Goal: Task Accomplishment & Management: Manage account settings

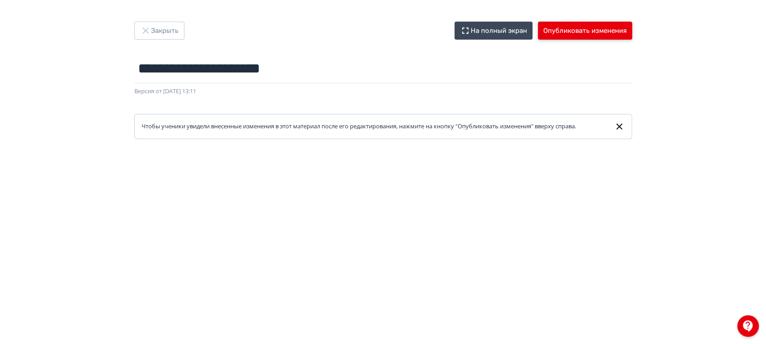
click at [591, 37] on button "Опубликовать изменения" at bounding box center [585, 31] width 94 height 18
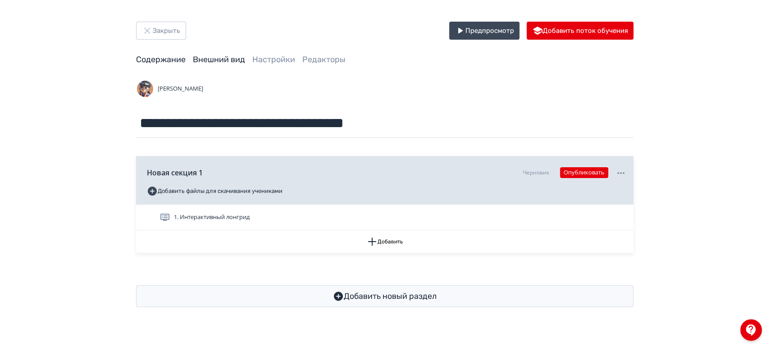
click at [234, 57] on link "Внешний вид" at bounding box center [219, 60] width 52 height 10
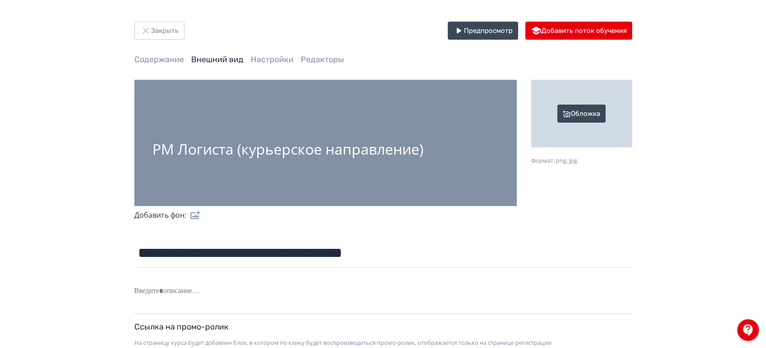
click at [591, 111] on div "Обложка" at bounding box center [581, 114] width 101 height 68
click at [0, 0] on input "Обложка Формат: png, jpg." at bounding box center [0, 0] width 0 height 0
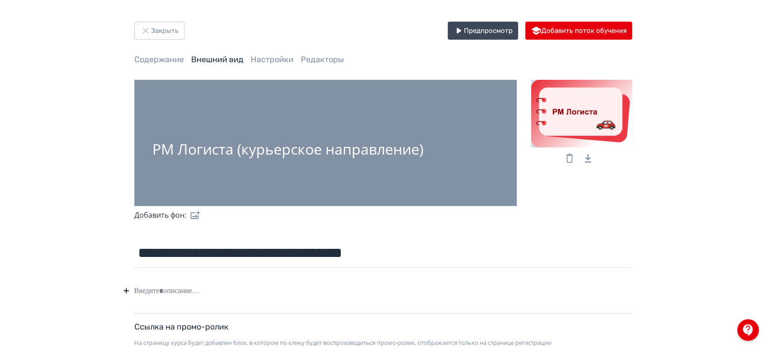
click at [197, 212] on label at bounding box center [193, 215] width 14 height 18
click at [0, 0] on input "file" at bounding box center [0, 0] width 0 height 0
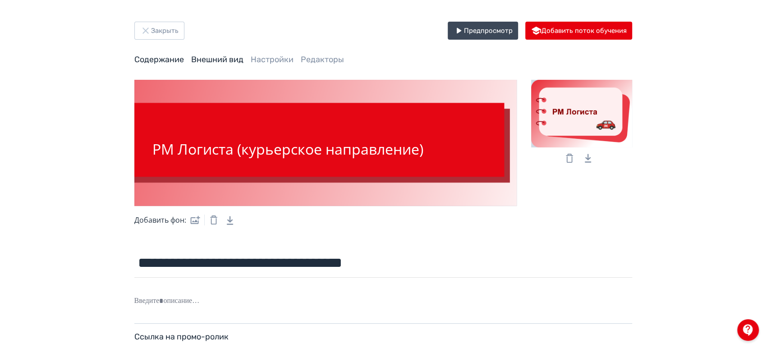
click at [157, 60] on link "Содержание" at bounding box center [159, 60] width 50 height 10
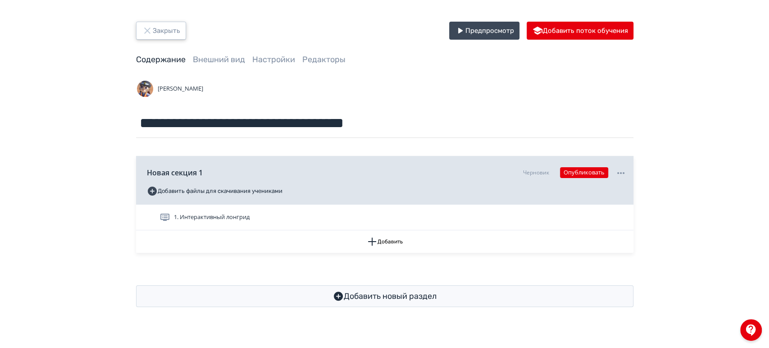
click at [156, 31] on button "Закрыть" at bounding box center [161, 31] width 50 height 18
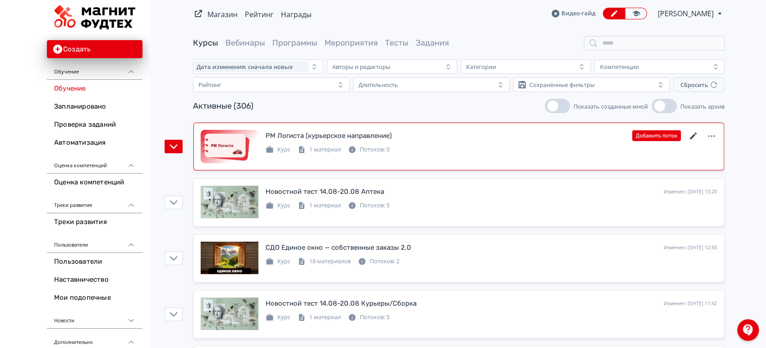
click at [692, 136] on icon at bounding box center [693, 136] width 7 height 7
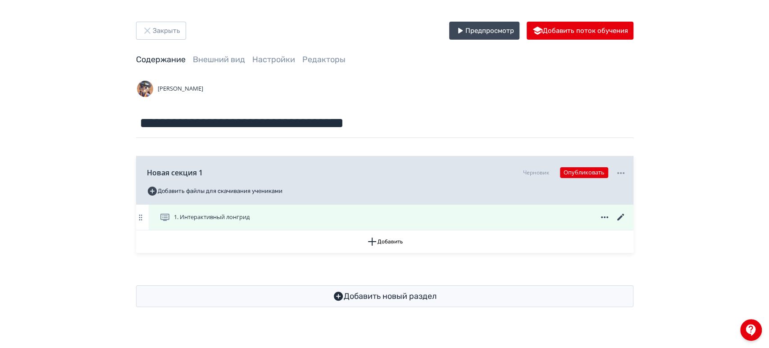
click at [620, 218] on icon at bounding box center [620, 217] width 7 height 7
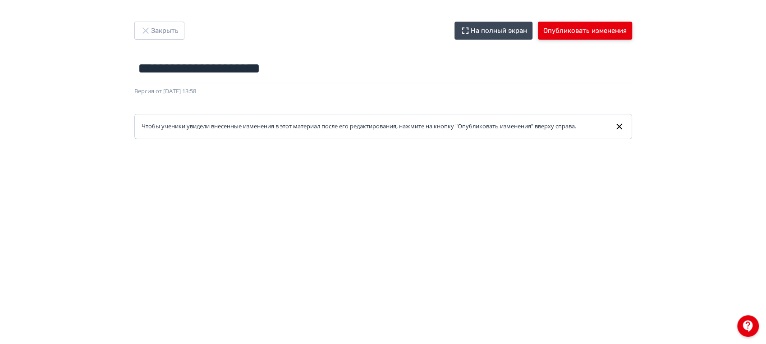
click at [584, 27] on button "Опубликовать изменения" at bounding box center [585, 31] width 94 height 18
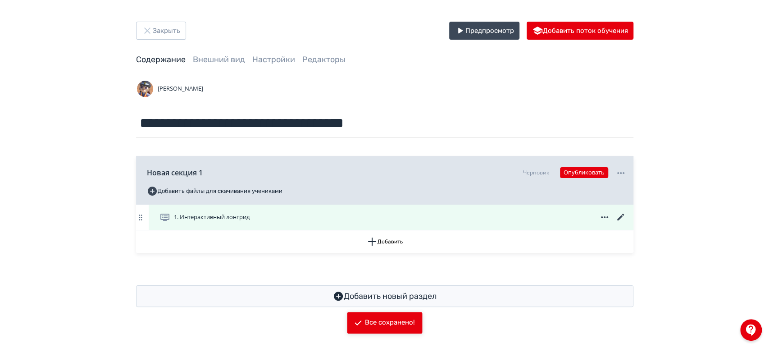
click at [620, 216] on icon at bounding box center [621, 217] width 11 height 11
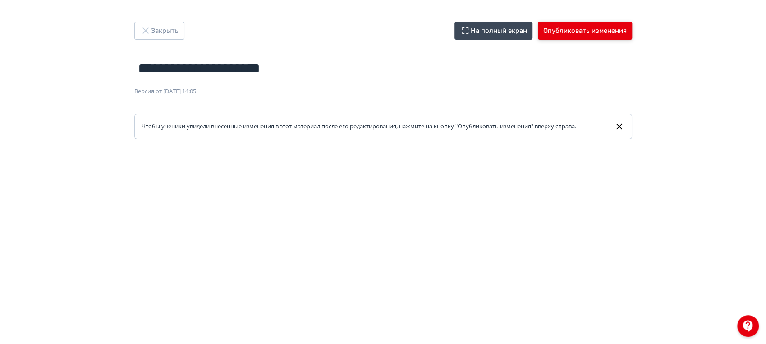
click at [577, 33] on button "Опубликовать изменения" at bounding box center [585, 31] width 94 height 18
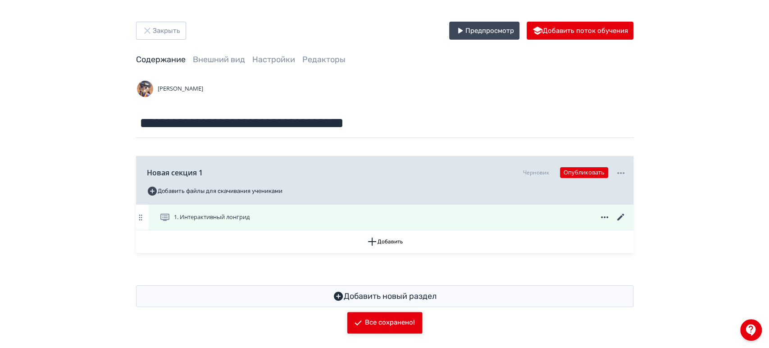
click at [622, 216] on icon at bounding box center [620, 217] width 7 height 7
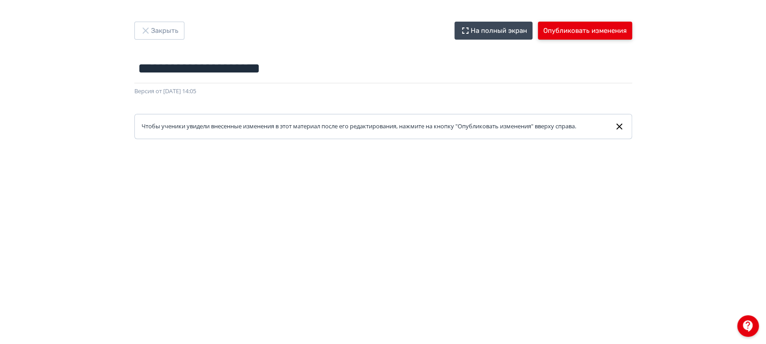
click at [590, 27] on button "Опубликовать изменения" at bounding box center [585, 31] width 94 height 18
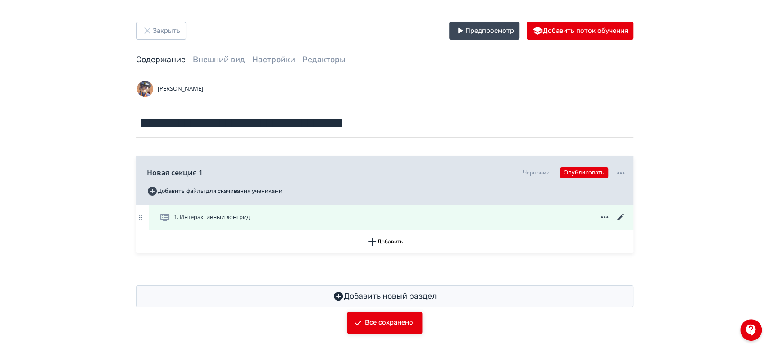
click at [620, 215] on icon at bounding box center [621, 217] width 11 height 11
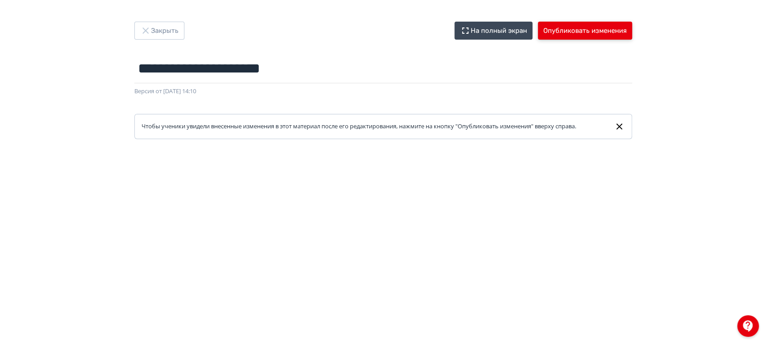
click at [586, 37] on button "Опубликовать изменения" at bounding box center [585, 31] width 94 height 18
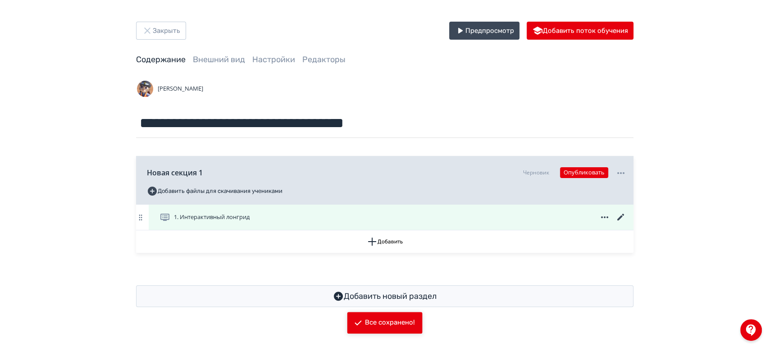
click at [618, 217] on icon at bounding box center [621, 217] width 11 height 11
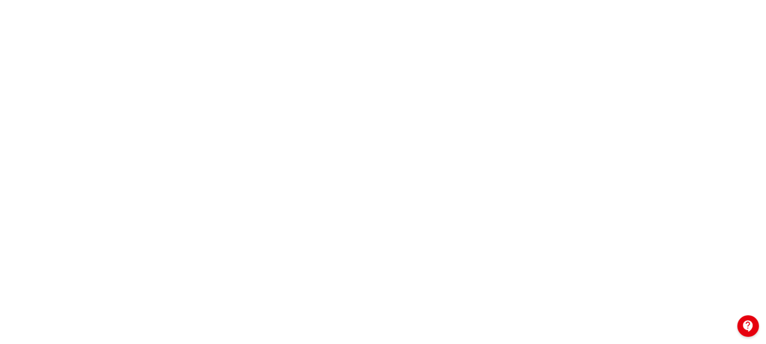
scroll to position [218, 0]
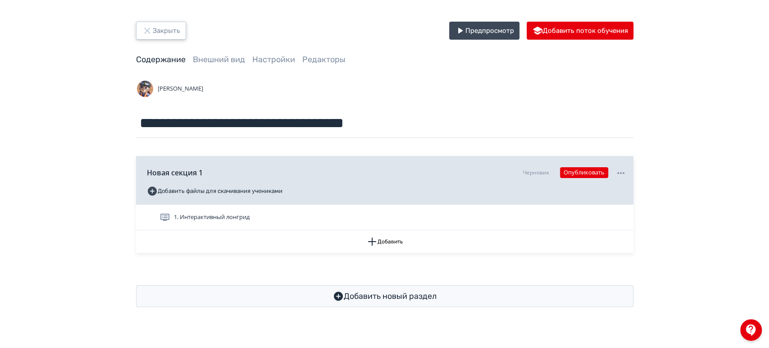
click at [155, 28] on button "Закрыть" at bounding box center [161, 31] width 50 height 18
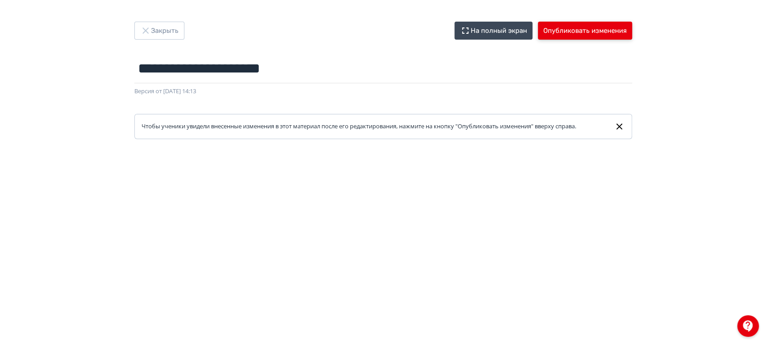
click at [589, 32] on button "Опубликовать изменения" at bounding box center [585, 31] width 94 height 18
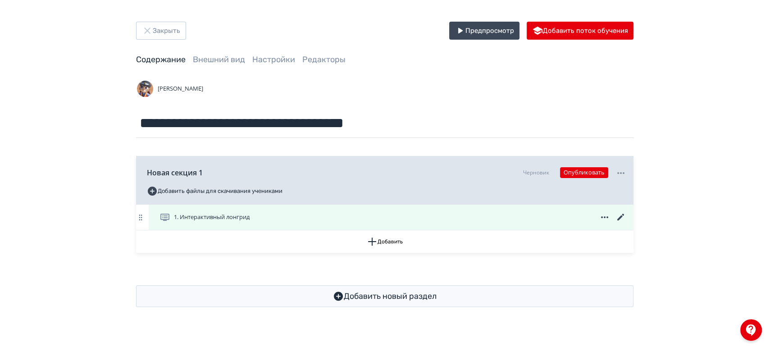
click at [621, 218] on icon at bounding box center [620, 217] width 7 height 7
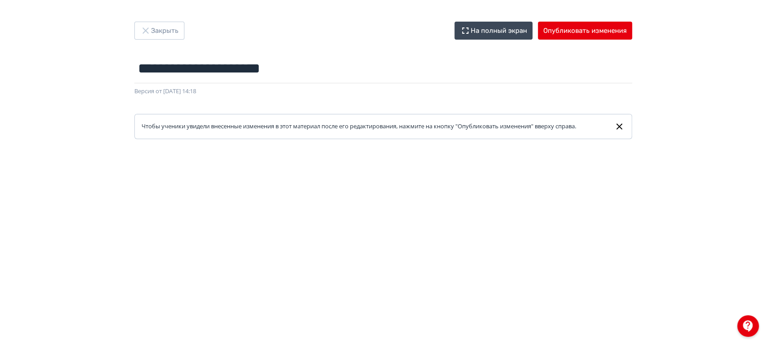
scroll to position [0, 2]
drag, startPoint x: 765, startPoint y: 78, endPoint x: 758, endPoint y: 211, distance: 133.1
click at [760, 212] on div "**********" at bounding box center [383, 172] width 766 height 301
click at [698, 77] on div "**********" at bounding box center [383, 172] width 766 height 301
click at [579, 32] on button "Опубликовать изменения" at bounding box center [585, 31] width 94 height 18
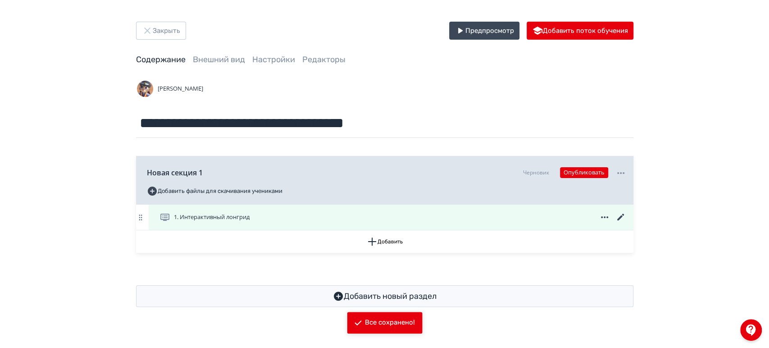
click at [619, 216] on icon at bounding box center [621, 217] width 11 height 11
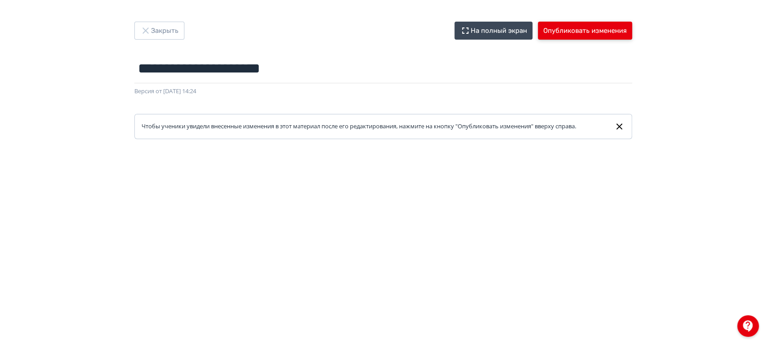
click at [577, 31] on button "Опубликовать изменения" at bounding box center [585, 31] width 94 height 18
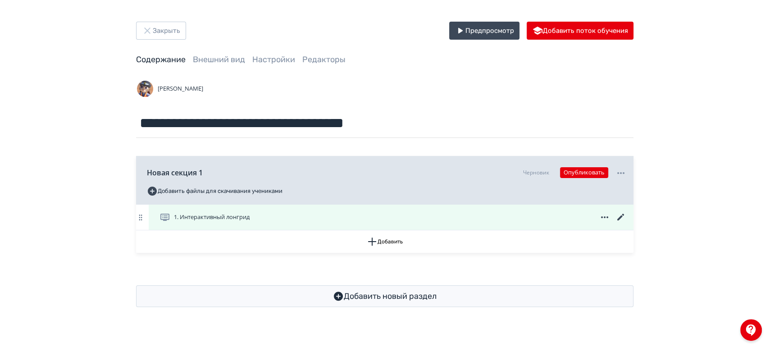
click at [622, 213] on icon at bounding box center [621, 217] width 11 height 11
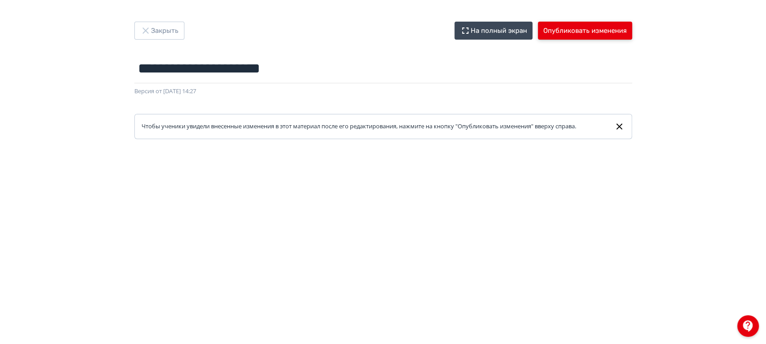
click at [570, 32] on button "Опубликовать изменения" at bounding box center [585, 31] width 94 height 18
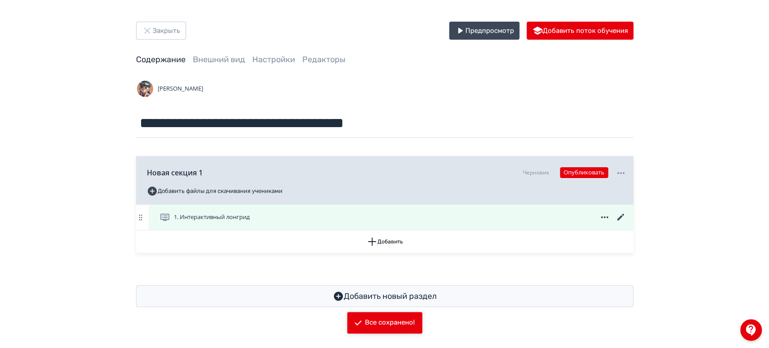
click at [619, 215] on icon at bounding box center [621, 217] width 11 height 11
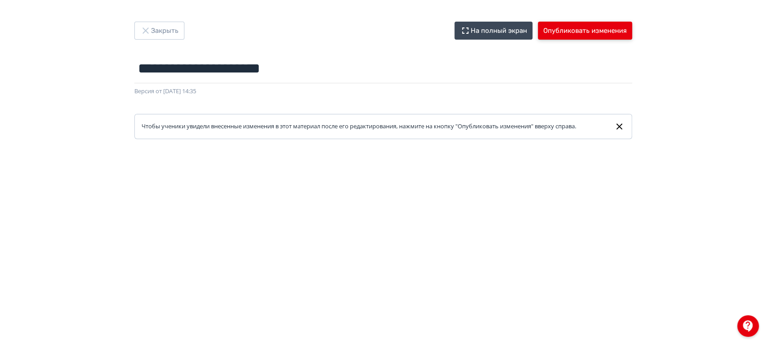
click at [566, 30] on button "Опубликовать изменения" at bounding box center [585, 31] width 94 height 18
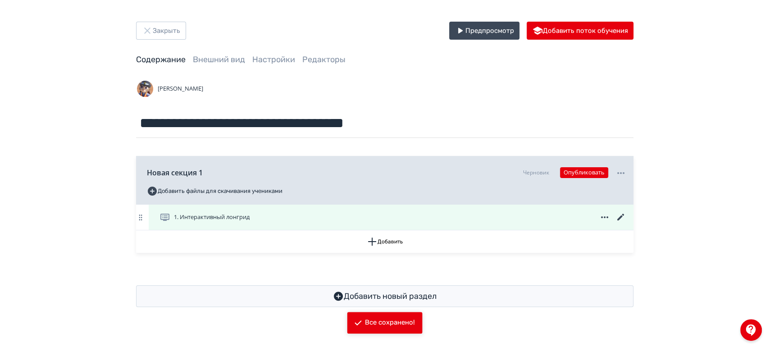
click at [620, 217] on icon at bounding box center [620, 217] width 7 height 7
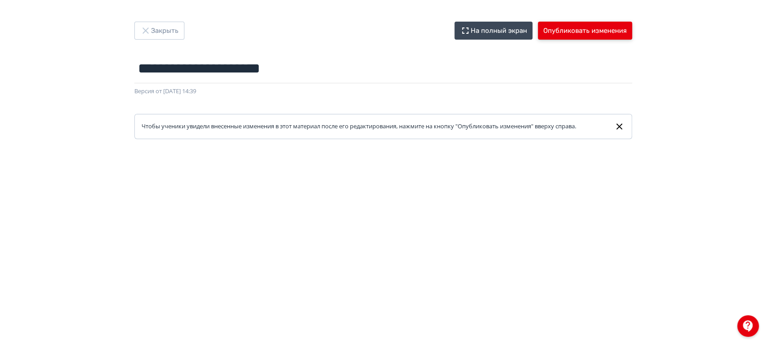
click at [578, 31] on button "Опубликовать изменения" at bounding box center [585, 31] width 94 height 18
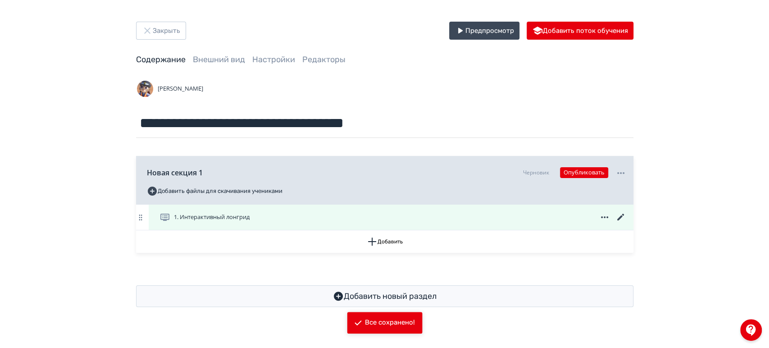
click at [620, 216] on icon at bounding box center [621, 217] width 11 height 11
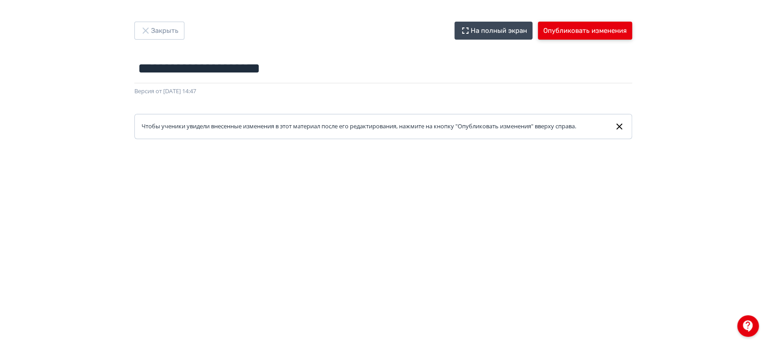
click at [582, 30] on button "Опубликовать изменения" at bounding box center [585, 31] width 94 height 18
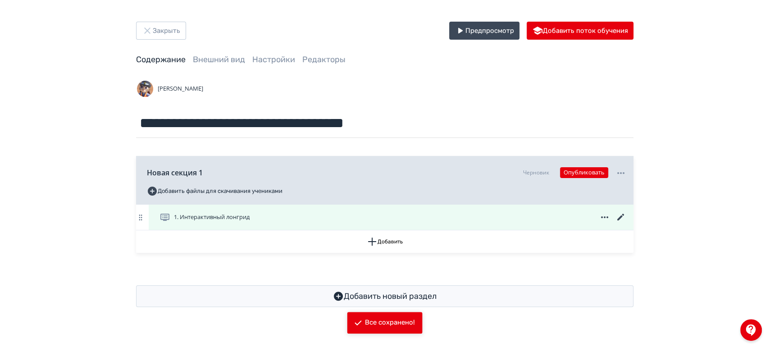
click at [620, 215] on icon at bounding box center [621, 217] width 11 height 11
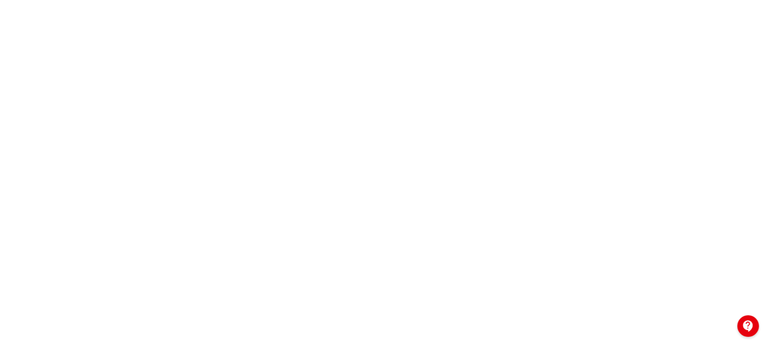
scroll to position [218, 0]
drag, startPoint x: 765, startPoint y: 258, endPoint x: 764, endPoint y: 34, distance: 224.5
click at [764, 34] on div at bounding box center [383, 125] width 766 height 406
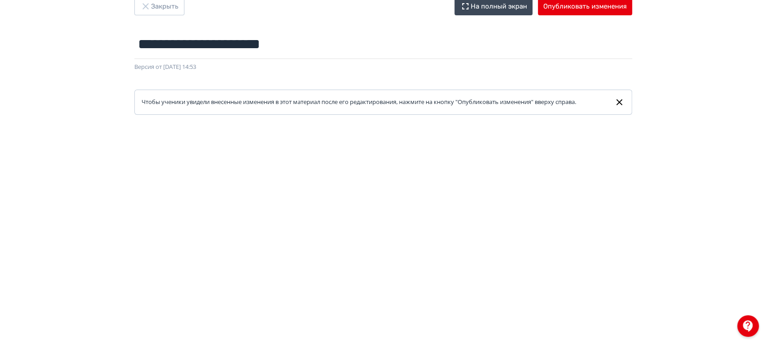
scroll to position [0, 0]
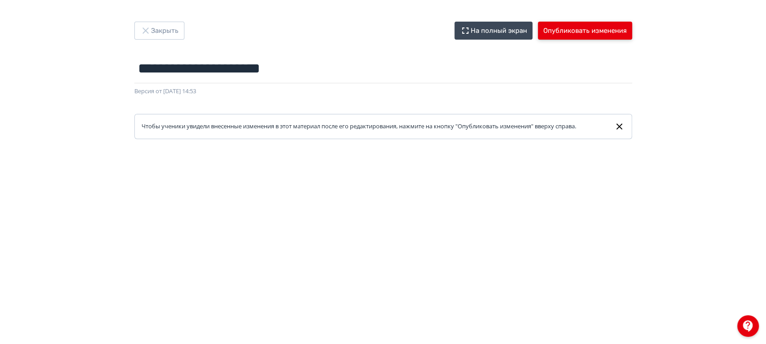
click at [567, 32] on button "Опубликовать изменения" at bounding box center [585, 31] width 94 height 18
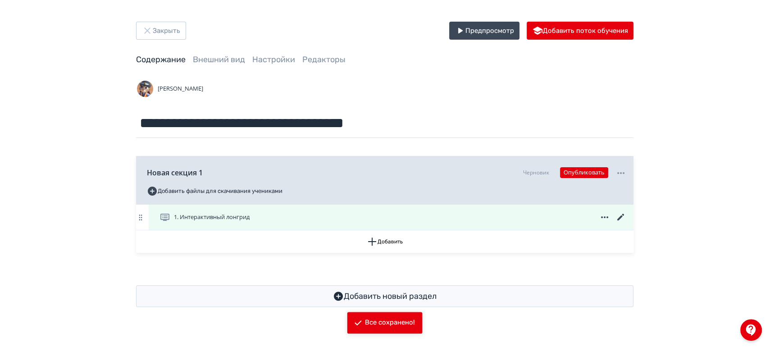
click at [617, 218] on icon at bounding box center [621, 217] width 11 height 11
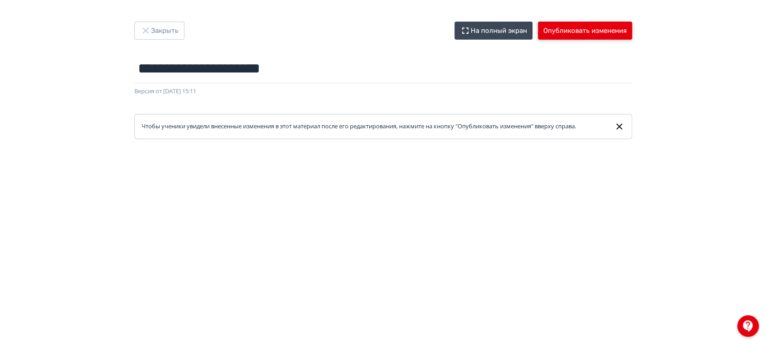
click at [584, 27] on button "Опубликовать изменения" at bounding box center [585, 31] width 94 height 18
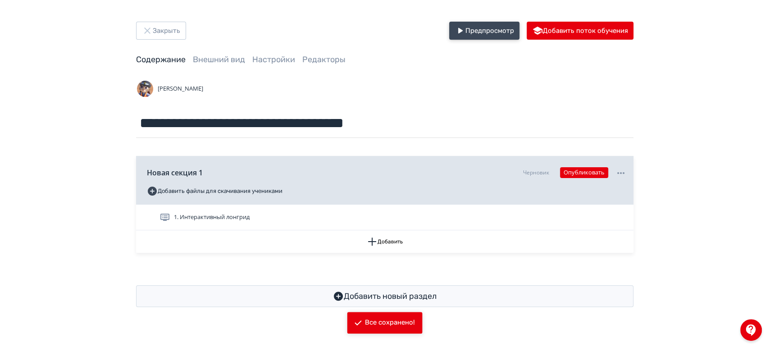
click at [492, 32] on button "Предпросмотр" at bounding box center [484, 31] width 70 height 18
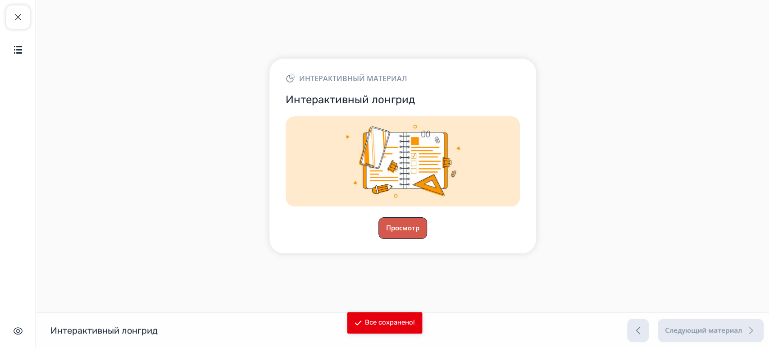
click at [407, 226] on button "Просмотр" at bounding box center [403, 228] width 49 height 22
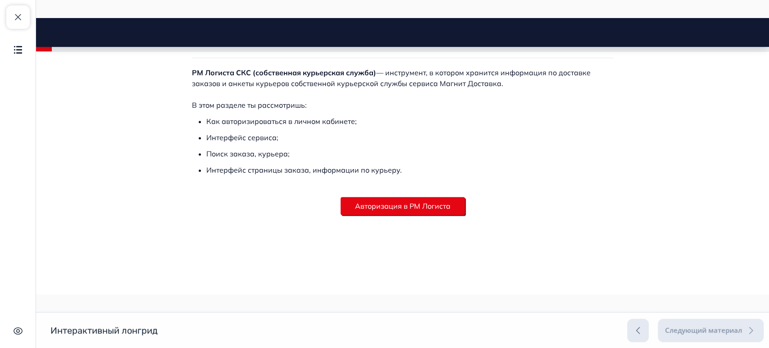
click at [389, 209] on button "Авторизация в РМ Логиста" at bounding box center [403, 206] width 124 height 18
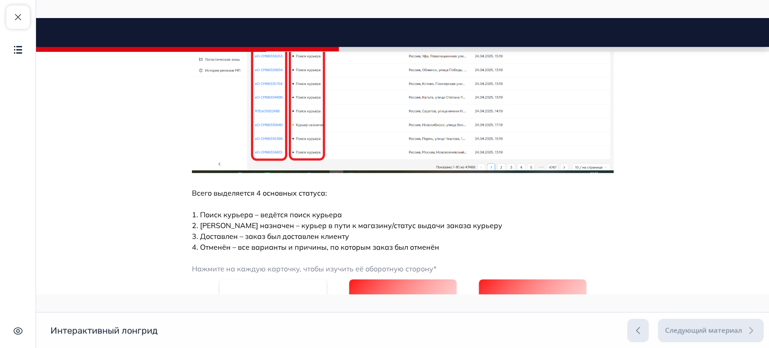
scroll to position [1738, 0]
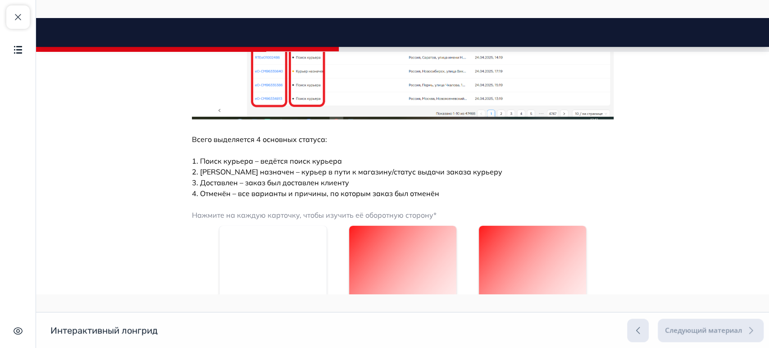
click at [374, 226] on img at bounding box center [402, 305] width 107 height 158
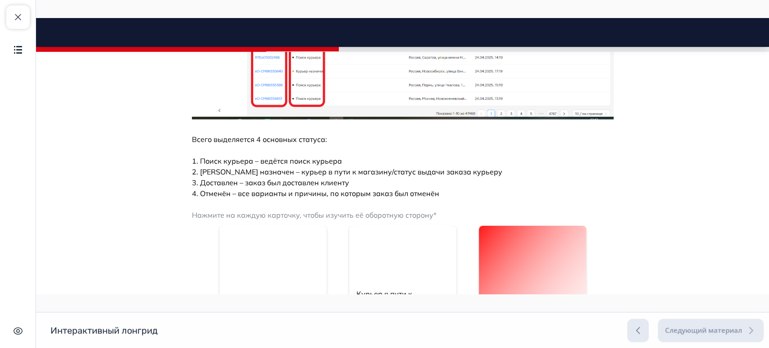
click at [508, 226] on img at bounding box center [532, 305] width 107 height 158
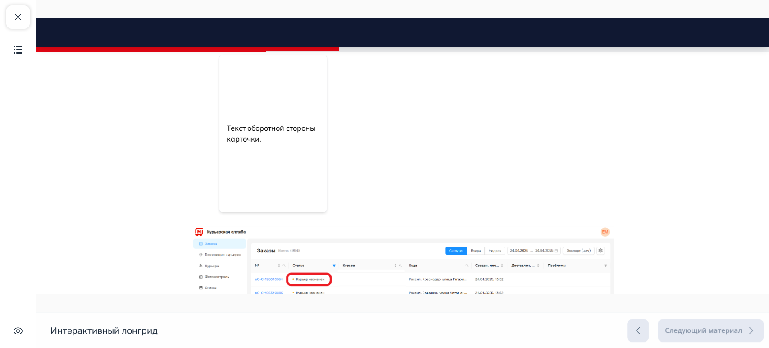
scroll to position [2139, 0]
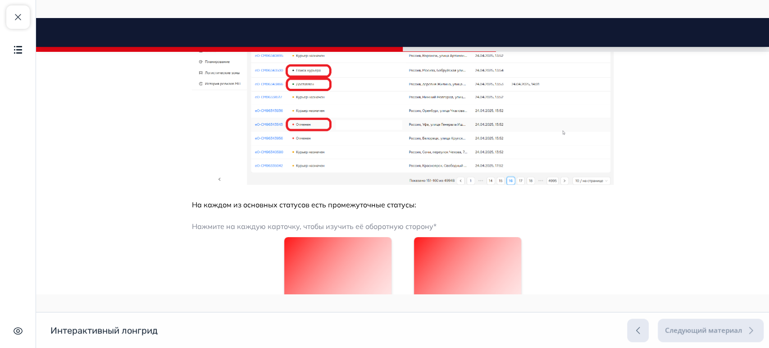
scroll to position [2328, 0]
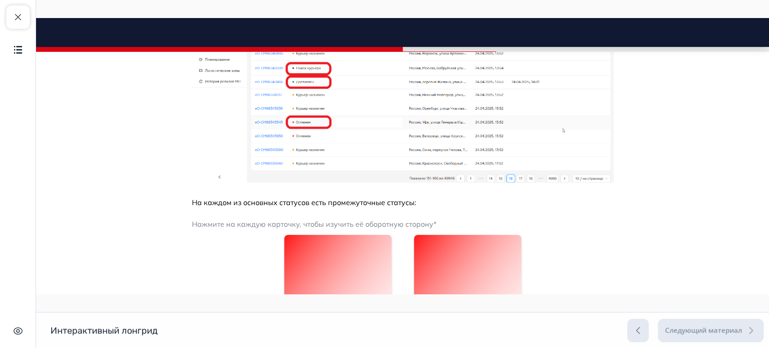
click at [352, 235] on img at bounding box center [337, 314] width 107 height 158
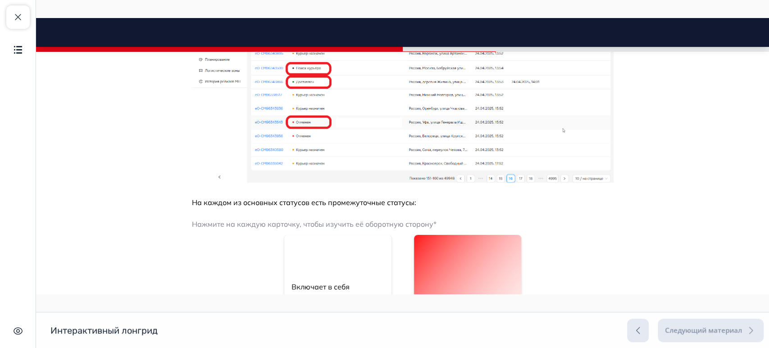
click at [426, 235] on img at bounding box center [467, 314] width 107 height 158
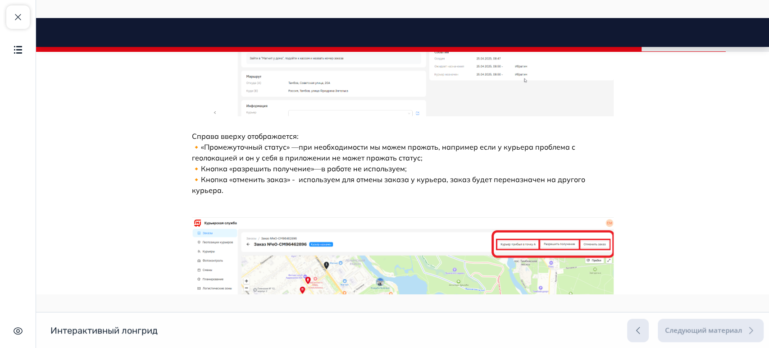
scroll to position [4348, 0]
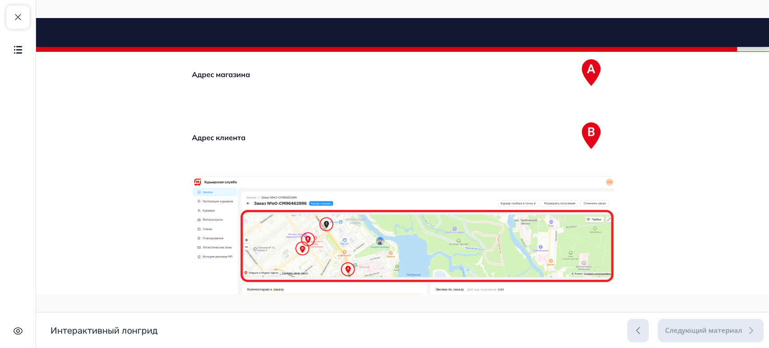
scroll to position [4854, 0]
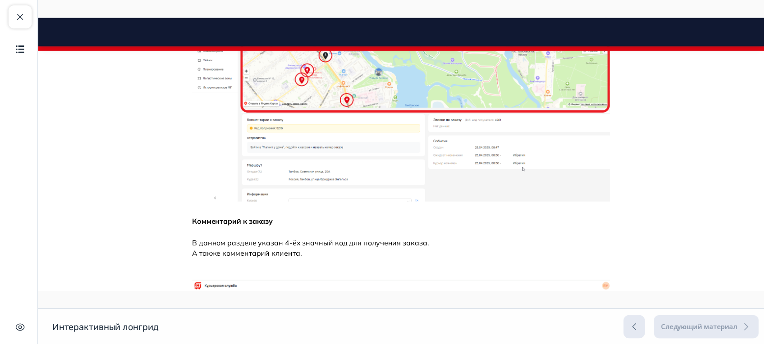
scroll to position [5053, 0]
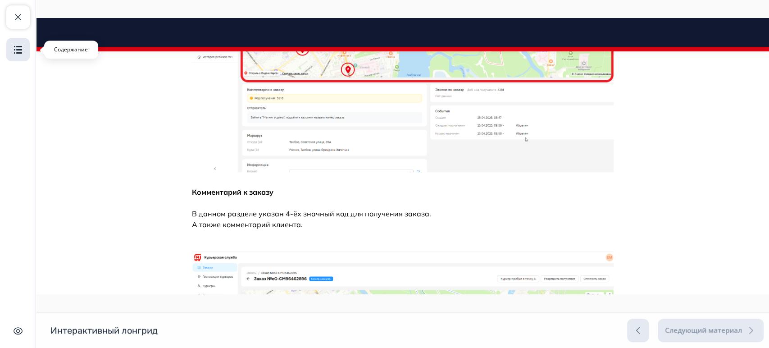
click at [12, 51] on button "Содержание" at bounding box center [17, 49] width 23 height 23
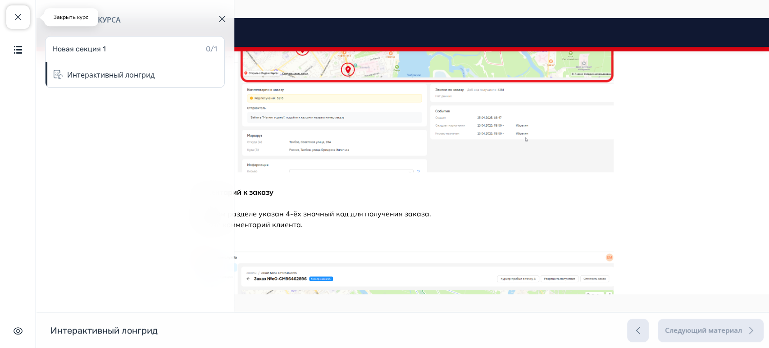
click at [19, 17] on span "button" at bounding box center [18, 17] width 11 height 11
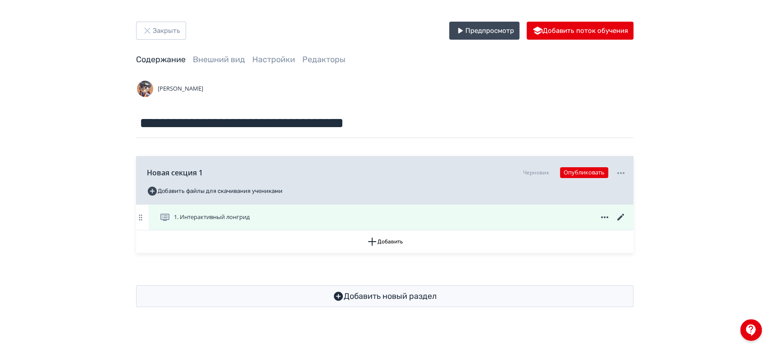
click at [624, 217] on icon at bounding box center [621, 217] width 11 height 11
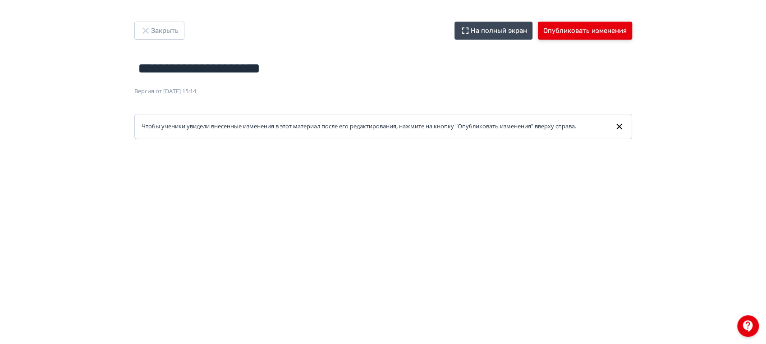
click at [577, 29] on button "Опубликовать изменения" at bounding box center [585, 31] width 94 height 18
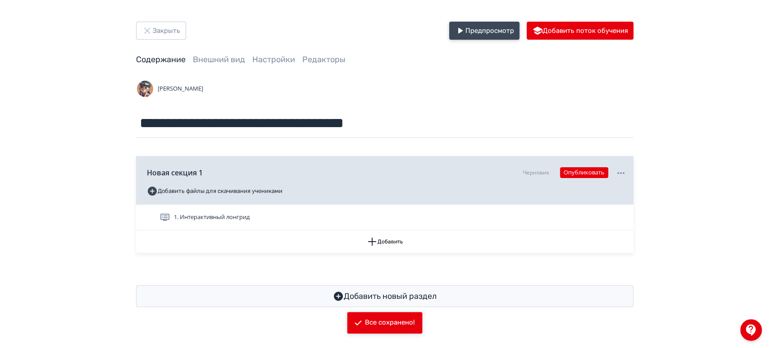
click at [499, 28] on button "Предпросмотр" at bounding box center [484, 31] width 70 height 18
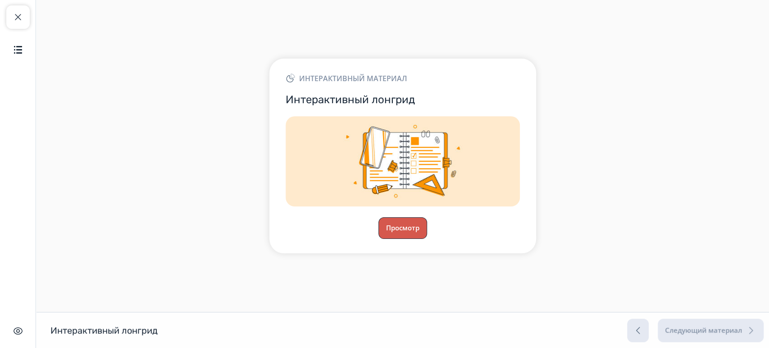
click at [406, 224] on button "Просмотр" at bounding box center [403, 228] width 49 height 22
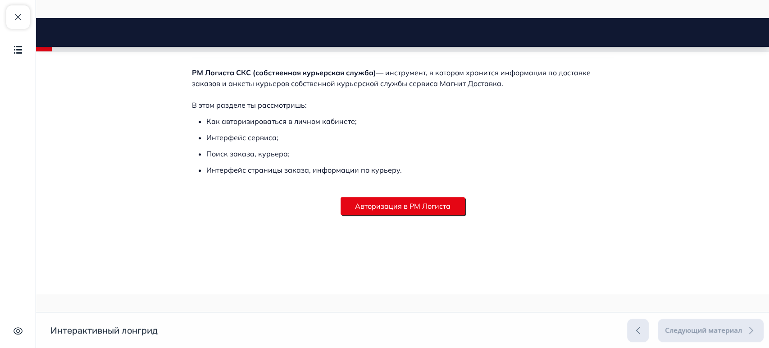
click at [386, 209] on button "Авторизация в РМ Логиста" at bounding box center [403, 206] width 124 height 18
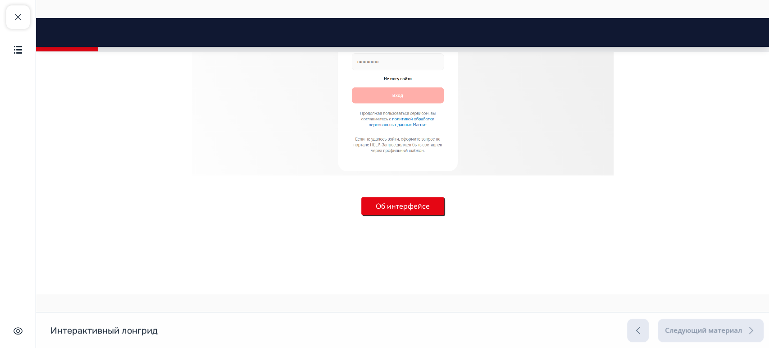
click at [391, 203] on button "Об интерфейсе" at bounding box center [403, 206] width 83 height 18
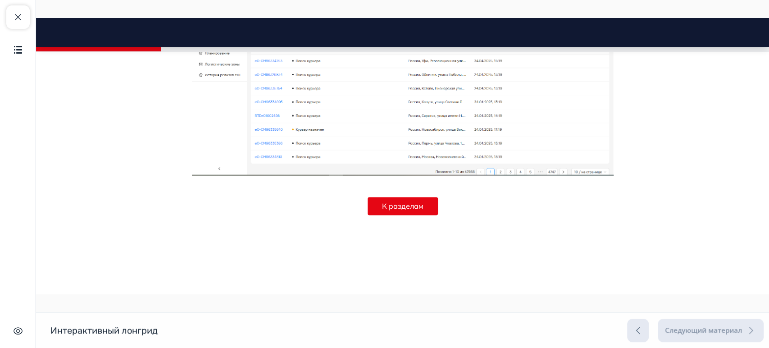
click at [391, 203] on button "К разделам" at bounding box center [403, 206] width 70 height 18
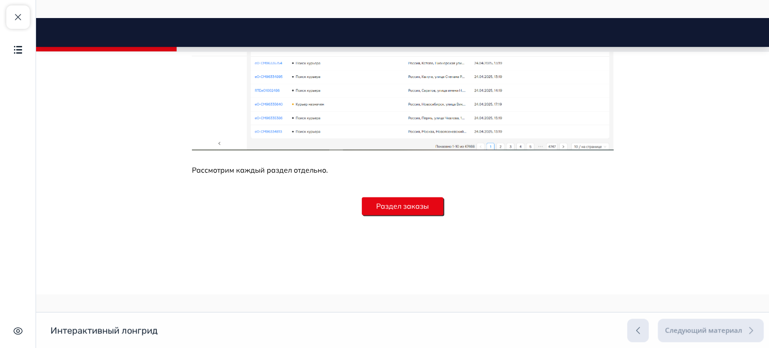
click at [392, 202] on button "Раздел заказы" at bounding box center [403, 206] width 82 height 18
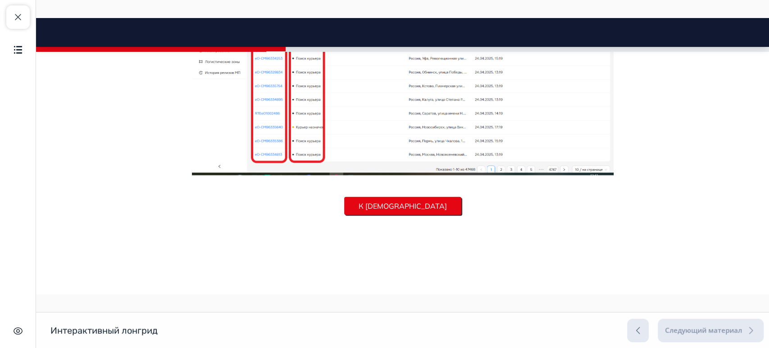
click at [394, 201] on button "К [DEMOGRAPHIC_DATA]" at bounding box center [402, 206] width 117 height 18
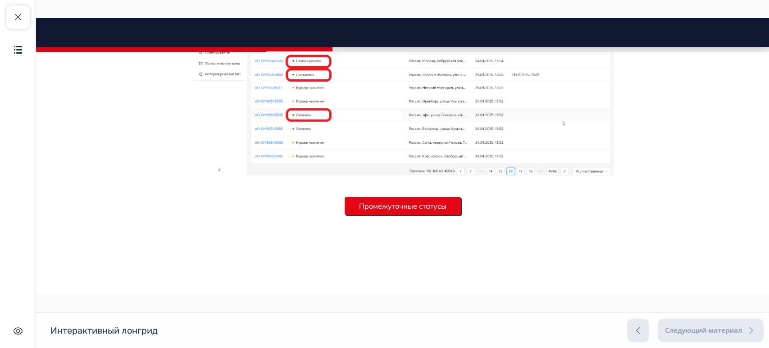
click at [392, 198] on button "Промежуточные статусы" at bounding box center [403, 206] width 116 height 18
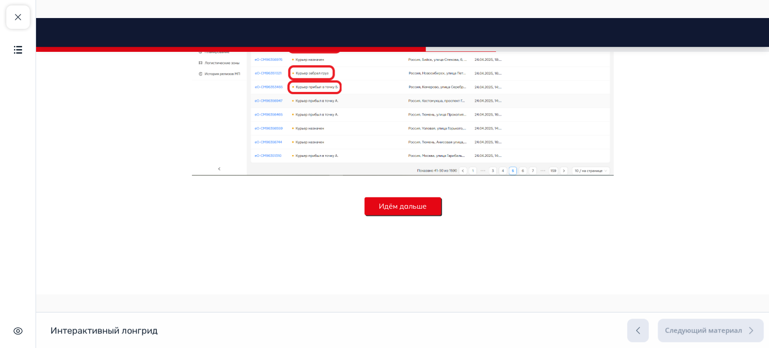
click at [393, 198] on button "Идём дальше" at bounding box center [403, 206] width 77 height 18
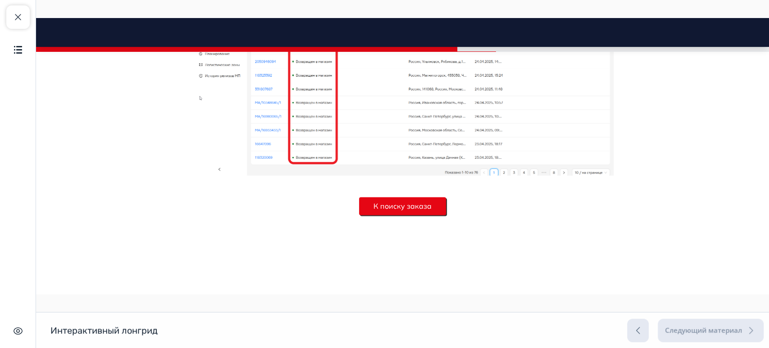
click at [391, 199] on button "К поиску заказа" at bounding box center [402, 206] width 87 height 18
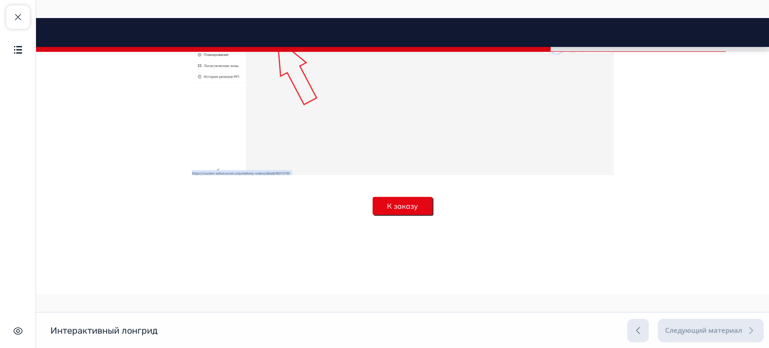
click at [388, 201] on button "К заказу" at bounding box center [403, 206] width 60 height 18
click at [36, 18] on h2 "Раздел « Заказы »‎" at bounding box center [36, 18] width 0 height 0
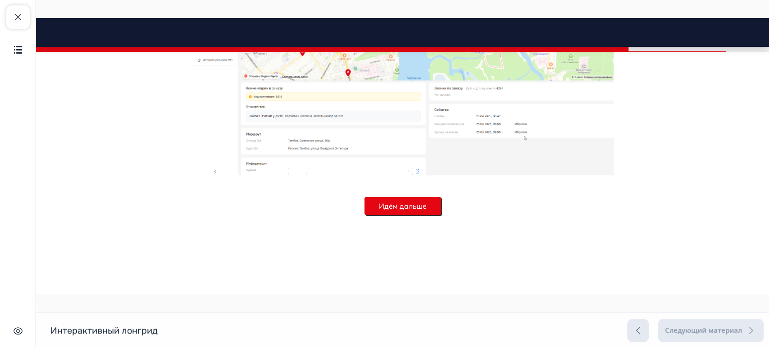
click at [387, 203] on button "Идём дальше" at bounding box center [403, 206] width 77 height 18
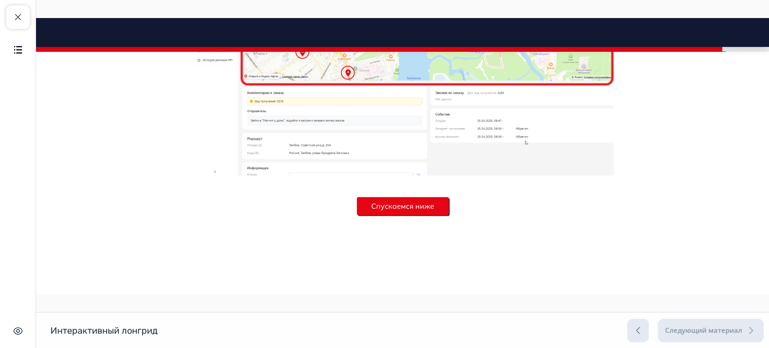
click at [384, 201] on button "Спускаемся ниже" at bounding box center [403, 206] width 92 height 18
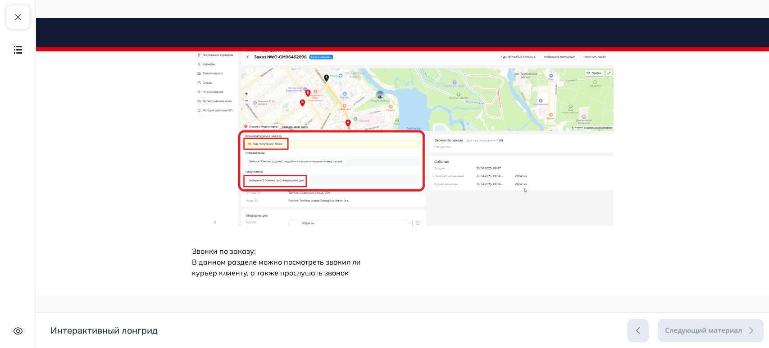
scroll to position [5372, 0]
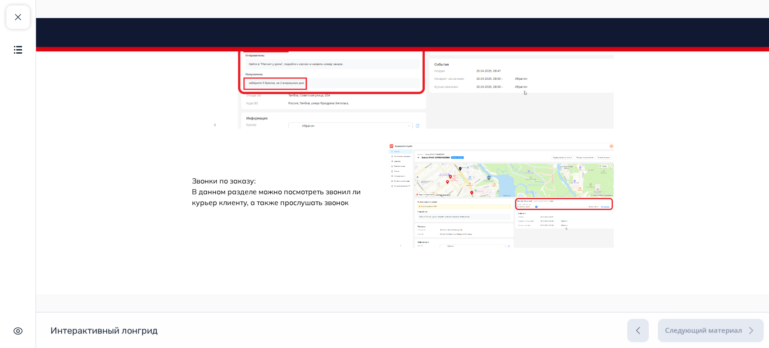
click at [521, 187] on img at bounding box center [501, 195] width 225 height 105
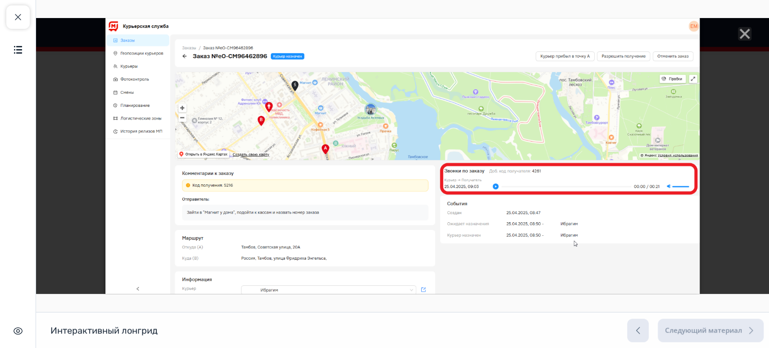
click at [718, 103] on div at bounding box center [402, 156] width 733 height 276
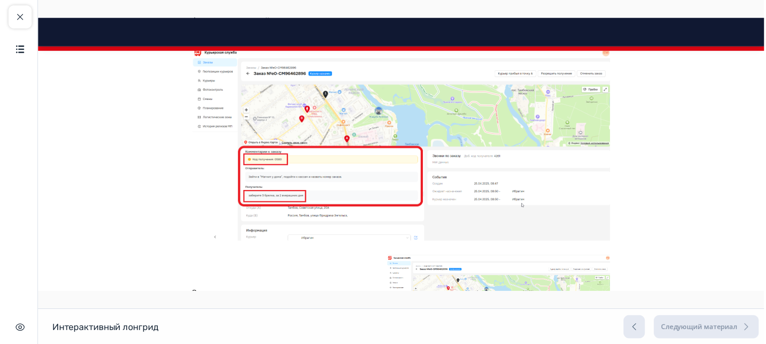
scroll to position [5272, 0]
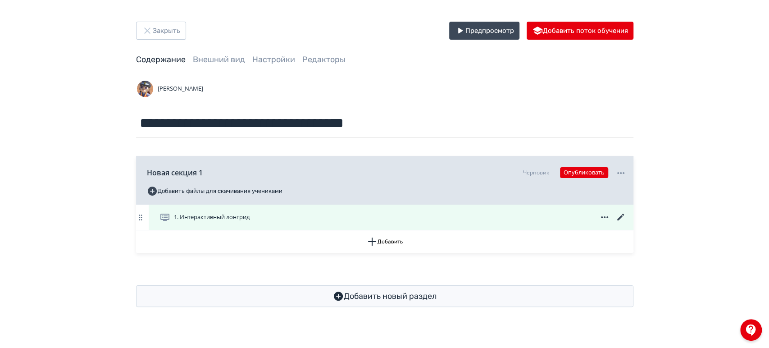
click at [625, 217] on icon at bounding box center [621, 217] width 11 height 11
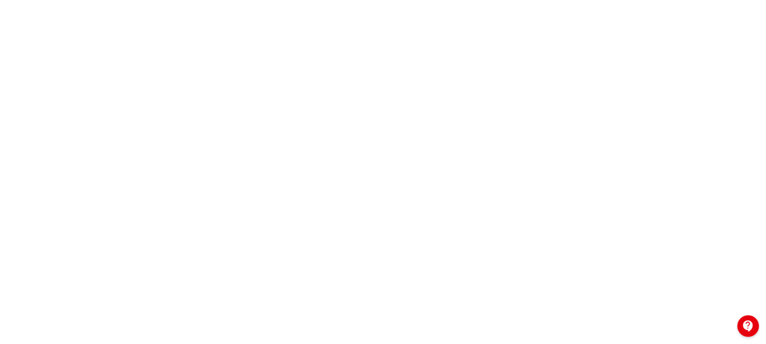
scroll to position [218, 0]
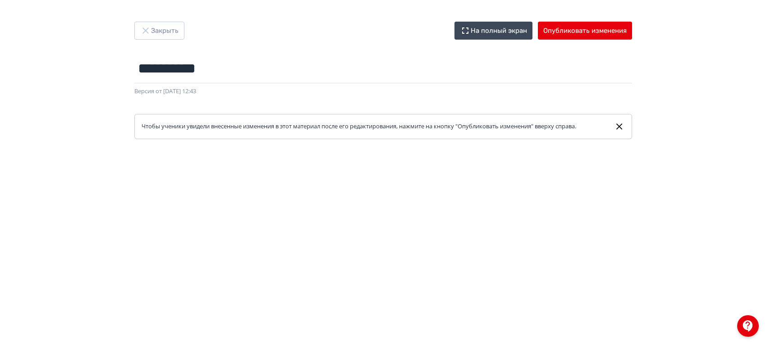
scroll to position [218, 0]
